Goal: Task Accomplishment & Management: Manage account settings

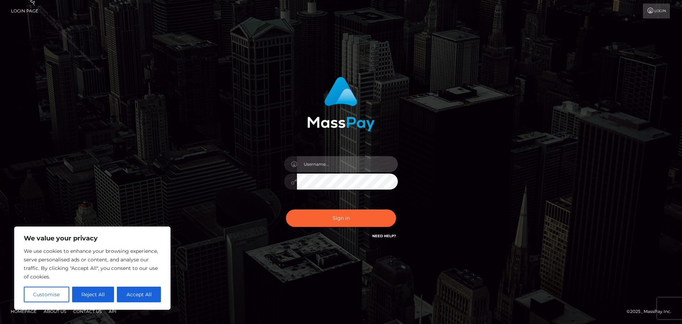
drag, startPoint x: 317, startPoint y: 160, endPoint x: 324, endPoint y: 167, distance: 9.8
click at [317, 160] on input "text" at bounding box center [347, 164] width 101 height 16
type input "Philip.Silversocial"
click at [286, 209] on button "Sign in" at bounding box center [341, 217] width 110 height 17
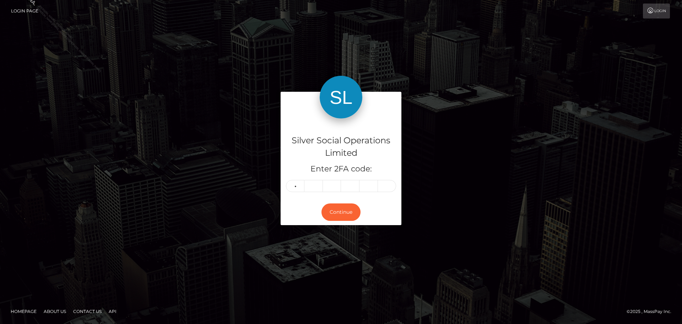
type input "8"
type input "7"
type input "0"
type input "9"
type input "3"
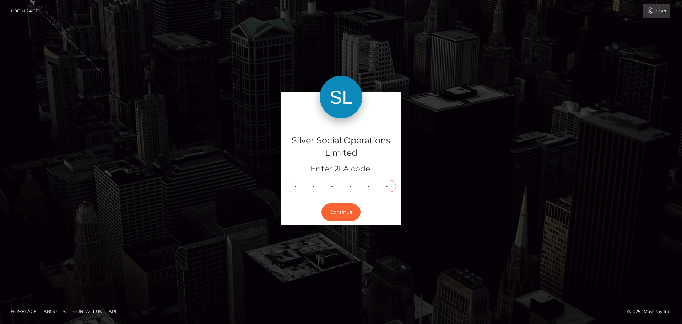
type input "4"
